Goal: Information Seeking & Learning: Learn about a topic

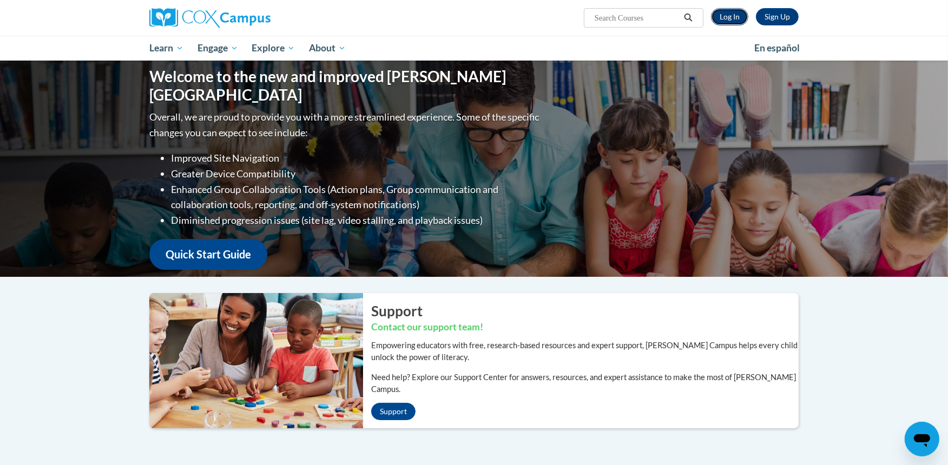
drag, startPoint x: 0, startPoint y: 0, endPoint x: 735, endPoint y: 15, distance: 735.0
click at [735, 15] on link "Log In" at bounding box center [729, 16] width 37 height 17
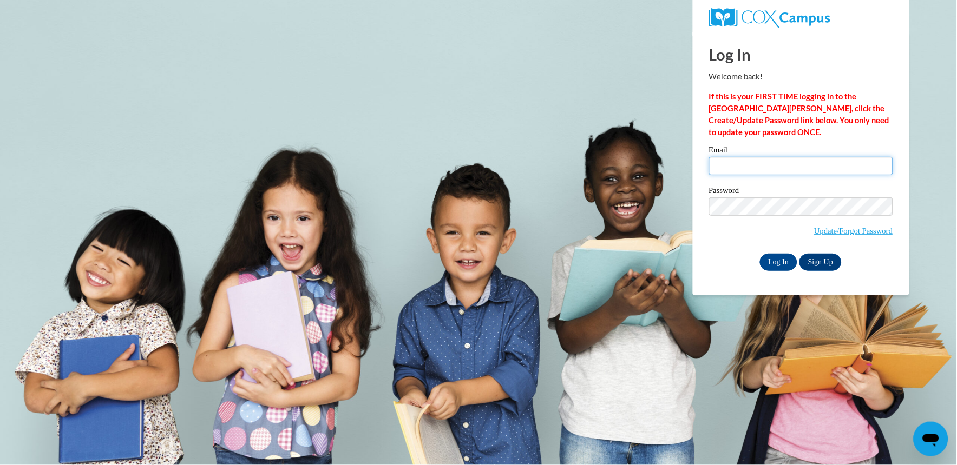
type input "[EMAIL_ADDRESS][DOMAIN_NAME]"
click at [802, 169] on input "[EMAIL_ADDRESS][DOMAIN_NAME]" at bounding box center [801, 166] width 184 height 18
click at [802, 169] on input "moo10701@yahoo.com" at bounding box center [801, 166] width 184 height 18
click at [734, 155] on label "Email" at bounding box center [801, 151] width 184 height 11
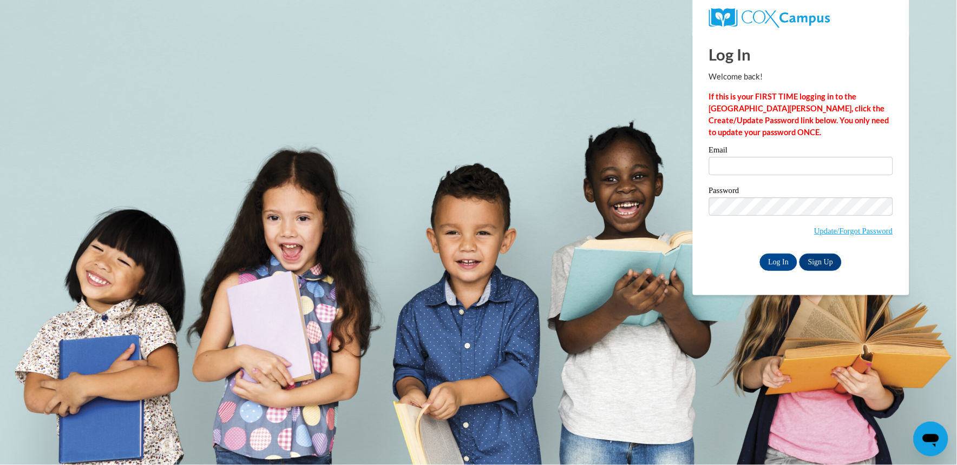
click at [734, 157] on input "Email" at bounding box center [801, 166] width 184 height 18
type input "[EMAIL_ADDRESS][DOMAIN_NAME]"
click at [760, 254] on input "Log In" at bounding box center [779, 262] width 38 height 17
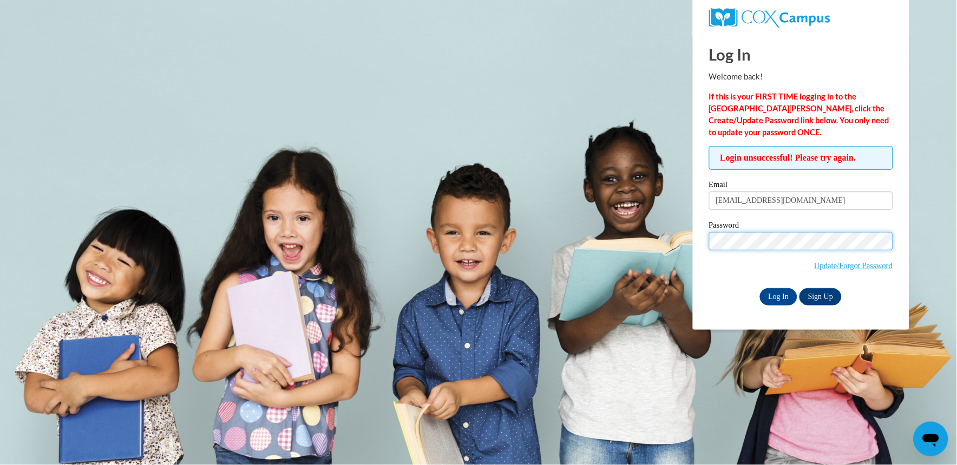
click at [760, 288] on input "Log In" at bounding box center [779, 296] width 38 height 17
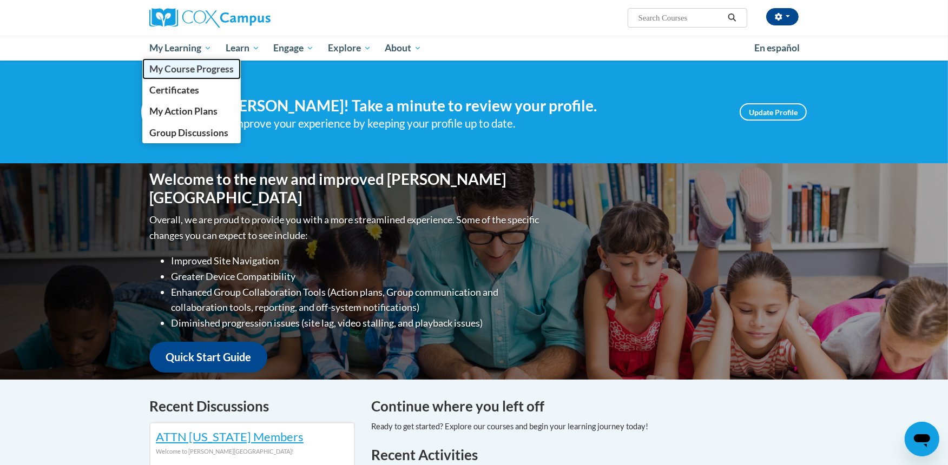
click at [195, 70] on span "My Course Progress" at bounding box center [191, 68] width 84 height 11
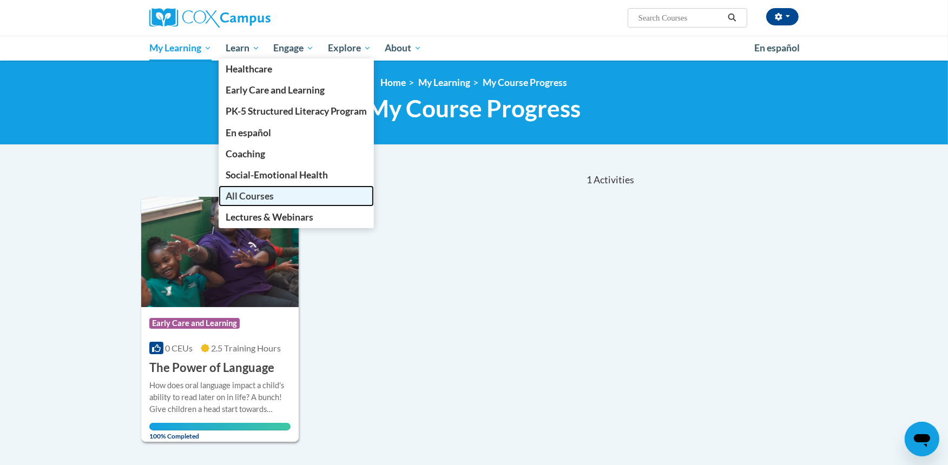
click at [262, 190] on span "All Courses" at bounding box center [250, 195] width 48 height 11
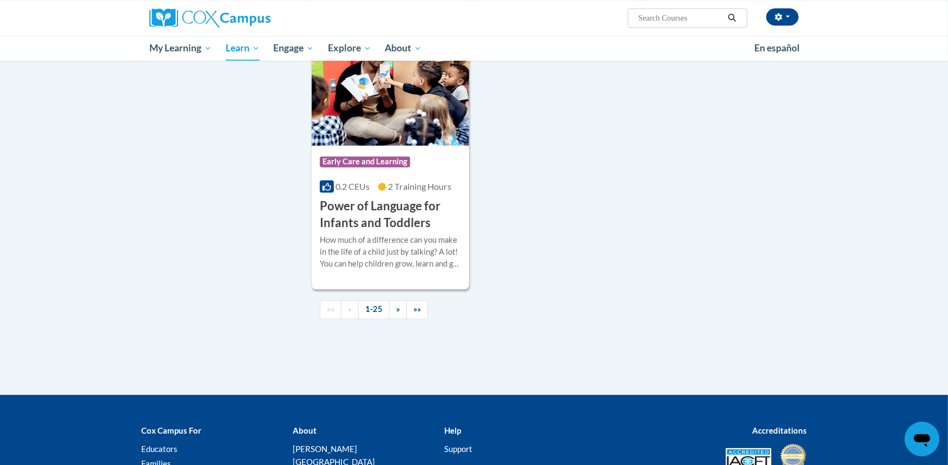
scroll to position [2501, 0]
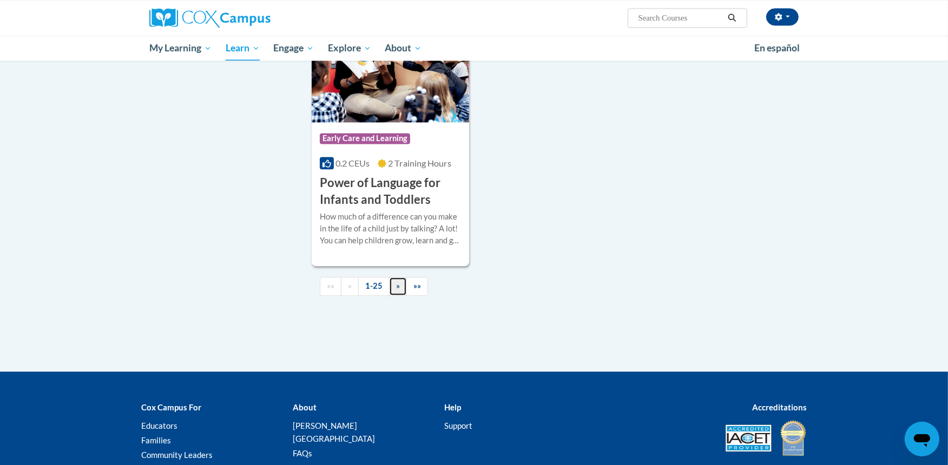
click at [399, 291] on span "»" at bounding box center [398, 285] width 4 height 9
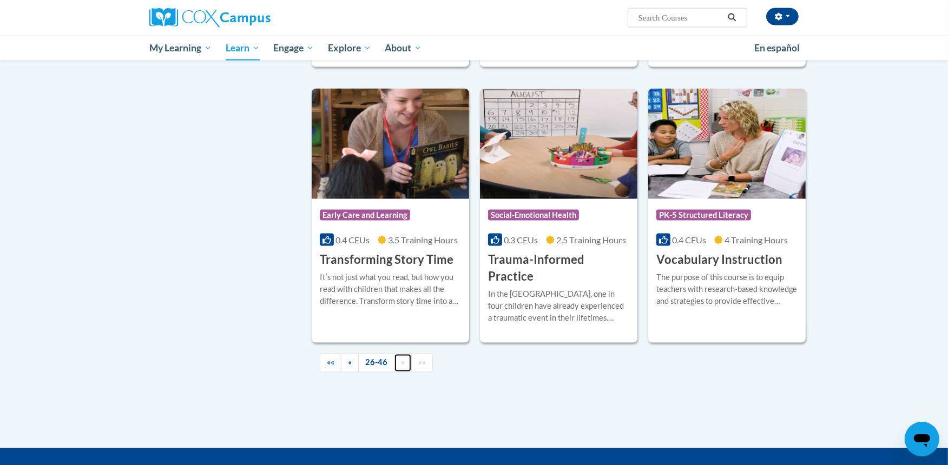
scroll to position [1773, 0]
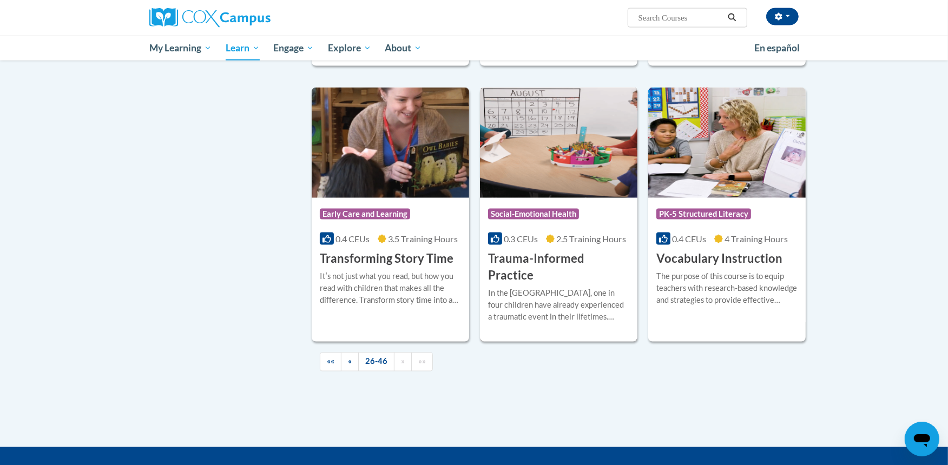
click at [613, 287] on div "In the [GEOGRAPHIC_DATA], one in four children have already experienced a traum…" at bounding box center [558, 305] width 141 height 36
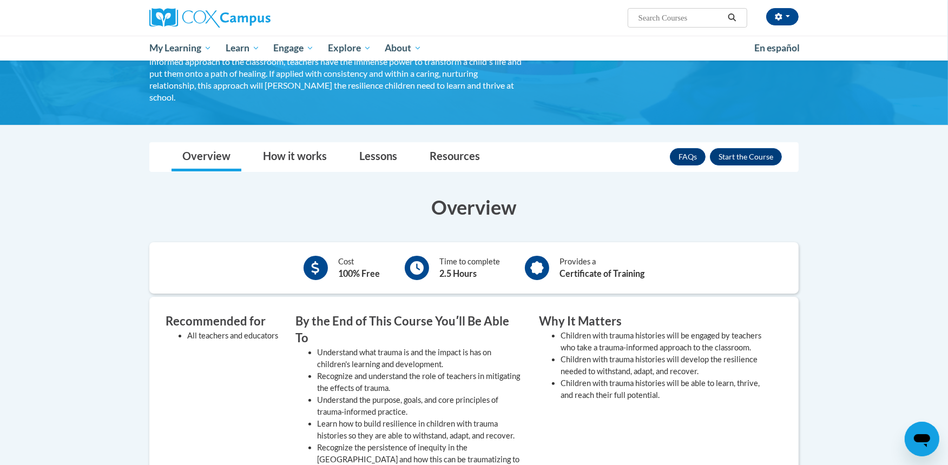
scroll to position [150, 0]
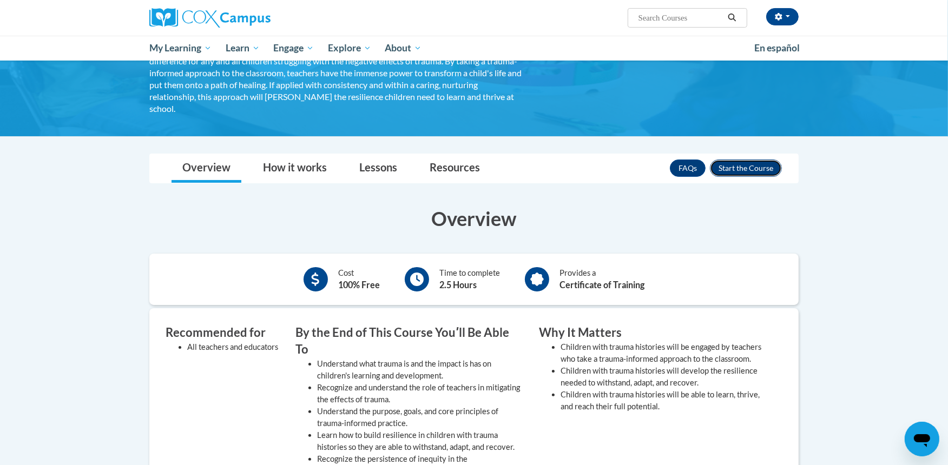
click at [745, 163] on button "Enroll" at bounding box center [746, 168] width 72 height 17
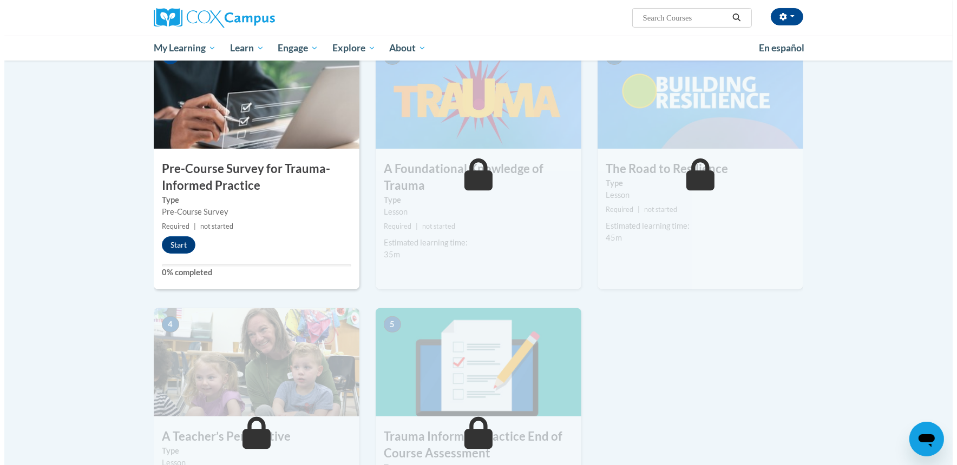
scroll to position [239, 0]
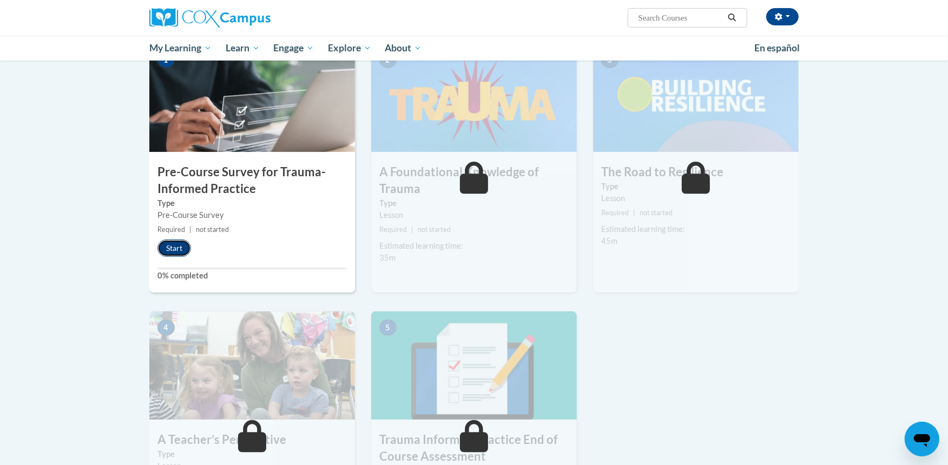
click at [174, 251] on button "Start" at bounding box center [174, 248] width 34 height 17
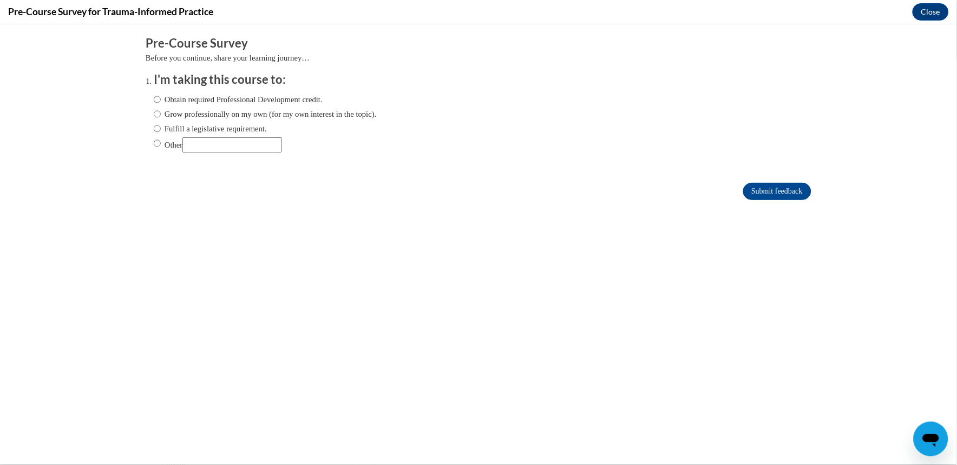
scroll to position [0, 0]
click at [187, 100] on label "Obtain required Professional Development credit." at bounding box center [238, 99] width 169 height 12
click at [161, 100] on input "Obtain required Professional Development credit." at bounding box center [157, 99] width 7 height 12
radio input "true"
click at [186, 120] on div "Obtain required Professional Development credit. Grow professionally on my own …" at bounding box center [265, 123] width 223 height 70
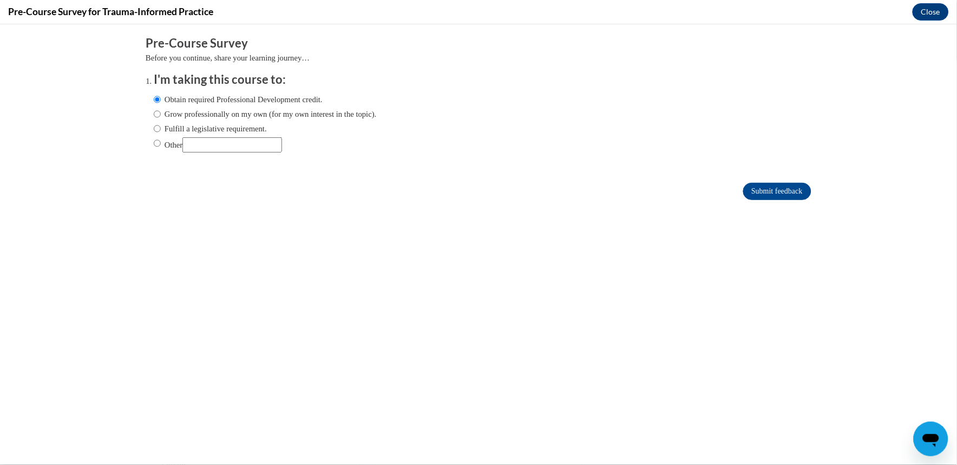
click at [180, 116] on label "Grow professionally on my own (for my own interest in the topic)." at bounding box center [265, 114] width 223 height 12
click at [161, 116] on input "Grow professionally on my own (for my own interest in the topic)." at bounding box center [157, 114] width 7 height 12
radio input "true"
click at [765, 194] on input "Submit feedback" at bounding box center [777, 190] width 68 height 17
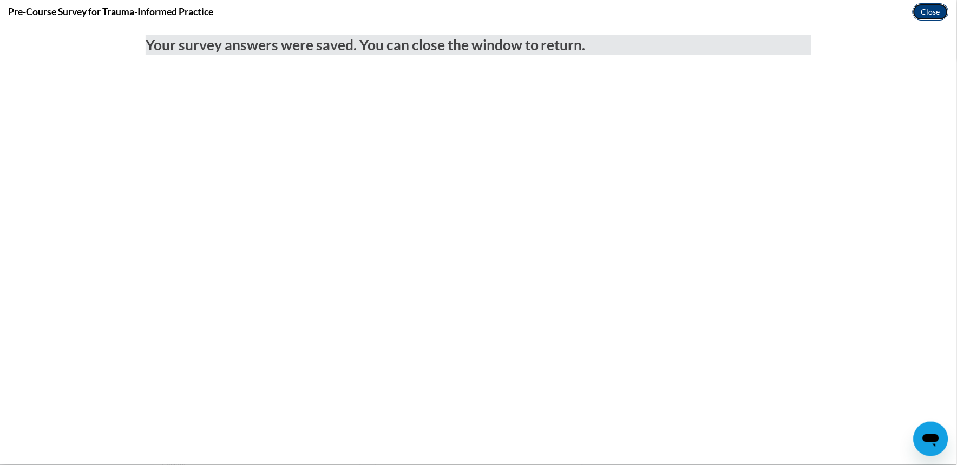
click at [920, 6] on button "Close" at bounding box center [930, 11] width 36 height 17
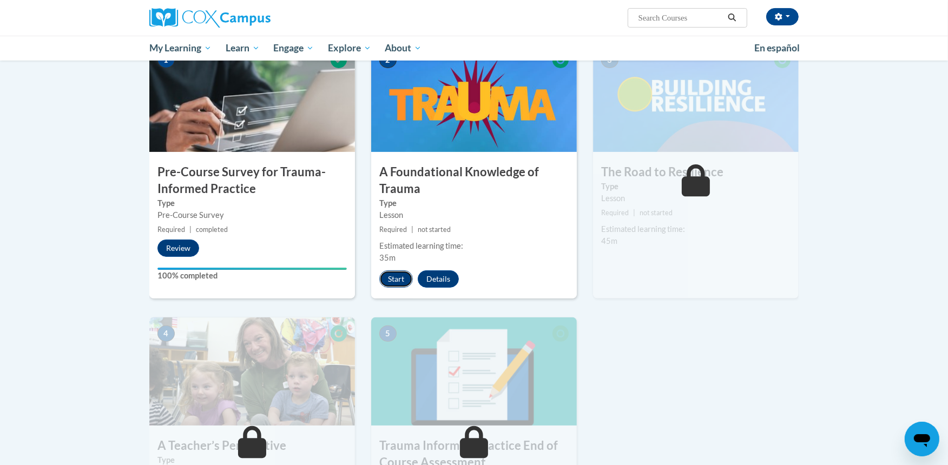
click at [399, 274] on button "Start" at bounding box center [396, 279] width 34 height 17
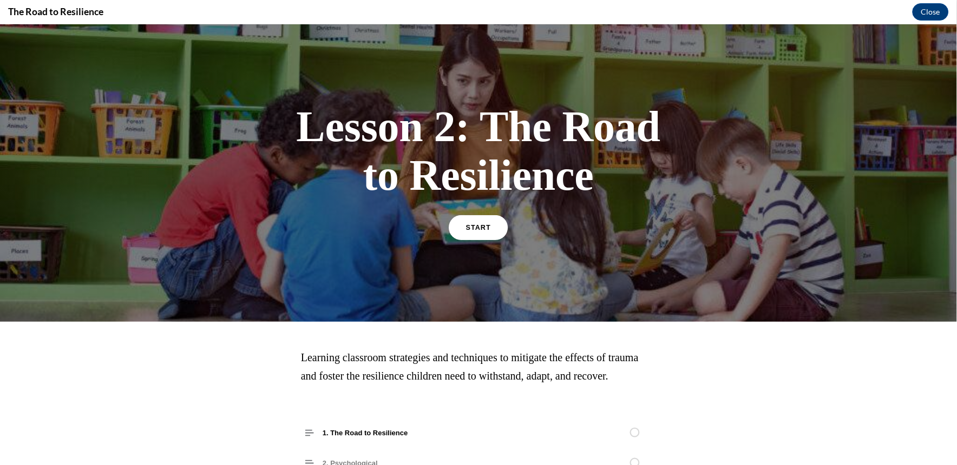
click at [471, 231] on link "START" at bounding box center [478, 227] width 59 height 25
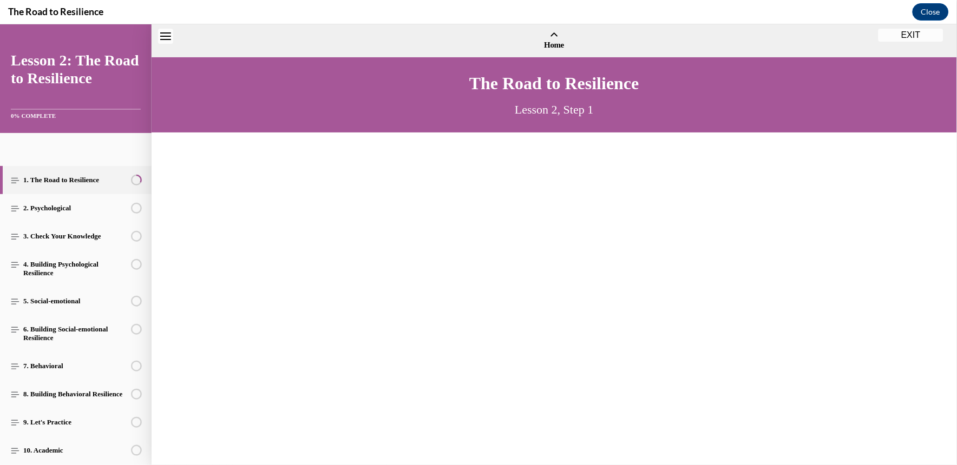
scroll to position [33, 0]
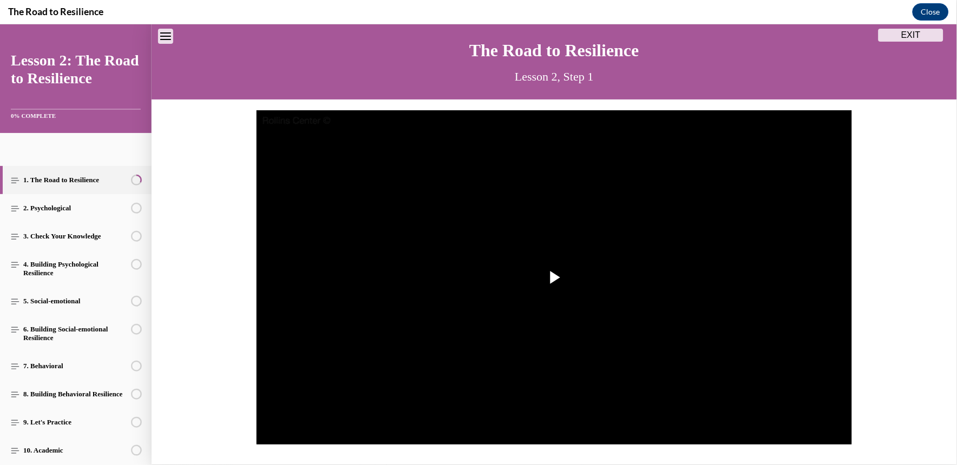
click at [471, 231] on img "Video player" at bounding box center [553, 277] width 595 height 335
click at [746, 409] on li "English" at bounding box center [762, 412] width 54 height 12
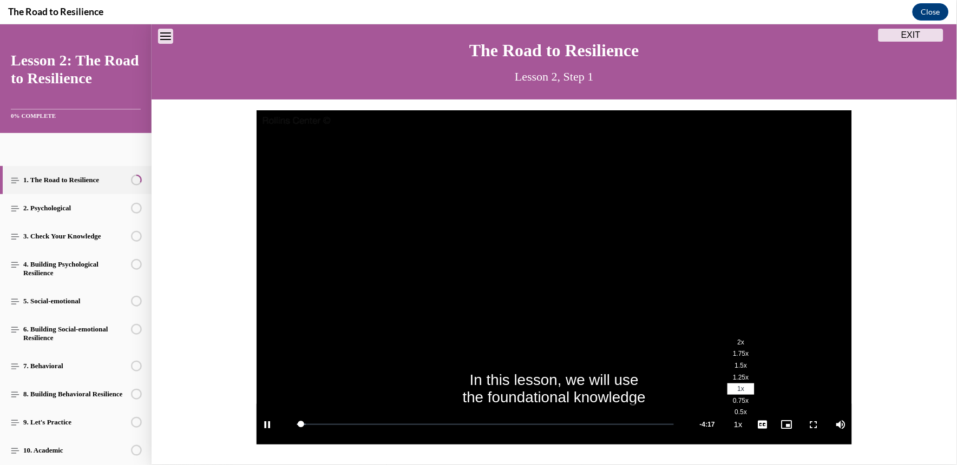
click at [736, 338] on li "2x" at bounding box center [740, 342] width 27 height 12
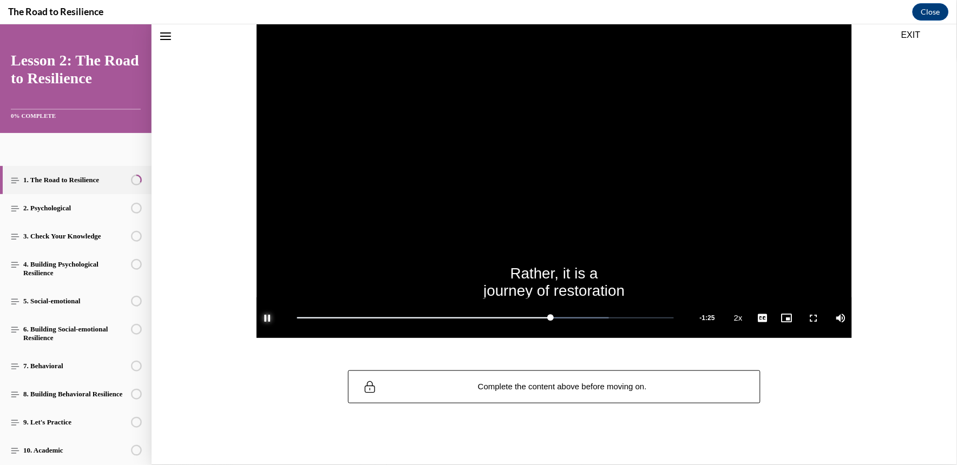
click at [264, 318] on span "Video player" at bounding box center [267, 318] width 22 height 0
